Goal: Communication & Community: Share content

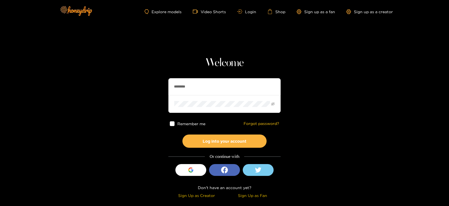
drag, startPoint x: 201, startPoint y: 89, endPoint x: 153, endPoint y: 90, distance: 48.0
click at [153, 90] on section "Welcome ******** Remember me Forgot password? Log into your account Or continue…" at bounding box center [224, 100] width 449 height 200
type input "********"
click at [183, 134] on button "Log into your account" at bounding box center [225, 140] width 84 height 13
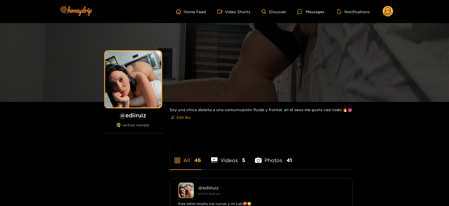
click at [315, 15] on ul "Home Feed Video Shorts Discover Messages Notifications" at bounding box center [284, 11] width 217 height 11
click at [312, 12] on div "Messages" at bounding box center [310, 11] width 27 height 6
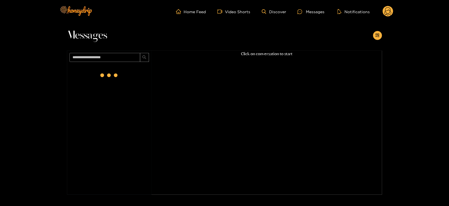
click at [379, 40] on div "Messages" at bounding box center [224, 37] width 315 height 28
click at [379, 40] on div at bounding box center [377, 35] width 9 height 9
click at [376, 36] on icon "appstore-add" at bounding box center [377, 35] width 4 height 4
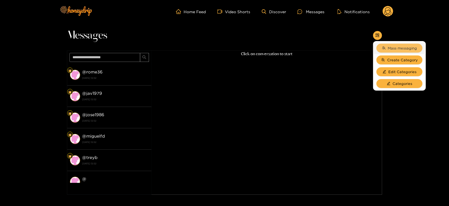
click at [388, 45] on span "Mass messaging" at bounding box center [402, 48] width 29 height 6
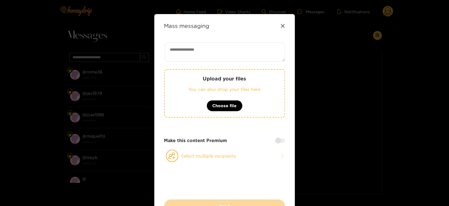
click at [205, 47] on textarea at bounding box center [224, 51] width 121 height 19
paste textarea "**********"
type textarea "**********"
click at [198, 151] on button "Select multiple recipients" at bounding box center [224, 155] width 121 height 13
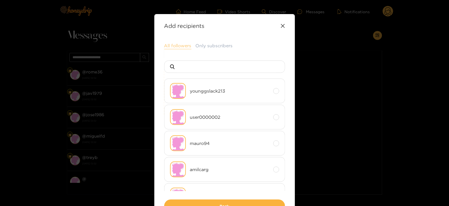
click at [169, 47] on button "All followers" at bounding box center [177, 45] width 27 height 7
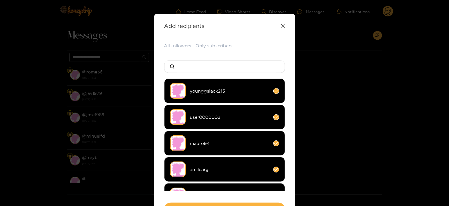
scroll to position [42, 0]
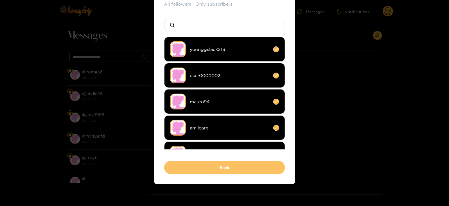
click at [188, 165] on button "Back" at bounding box center [224, 167] width 121 height 13
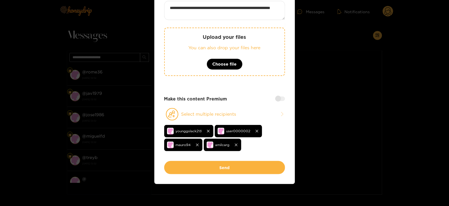
click at [188, 165] on button "Send" at bounding box center [224, 167] width 121 height 13
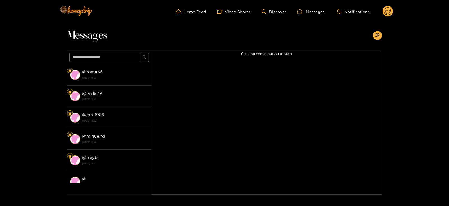
scroll to position [39, 0]
click at [386, 8] on icon at bounding box center [387, 12] width 7 height 10
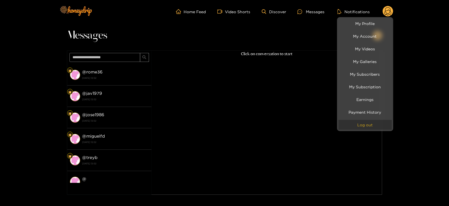
click at [355, 126] on button "Log out" at bounding box center [364, 125] width 53 height 10
